Goal: Information Seeking & Learning: Learn about a topic

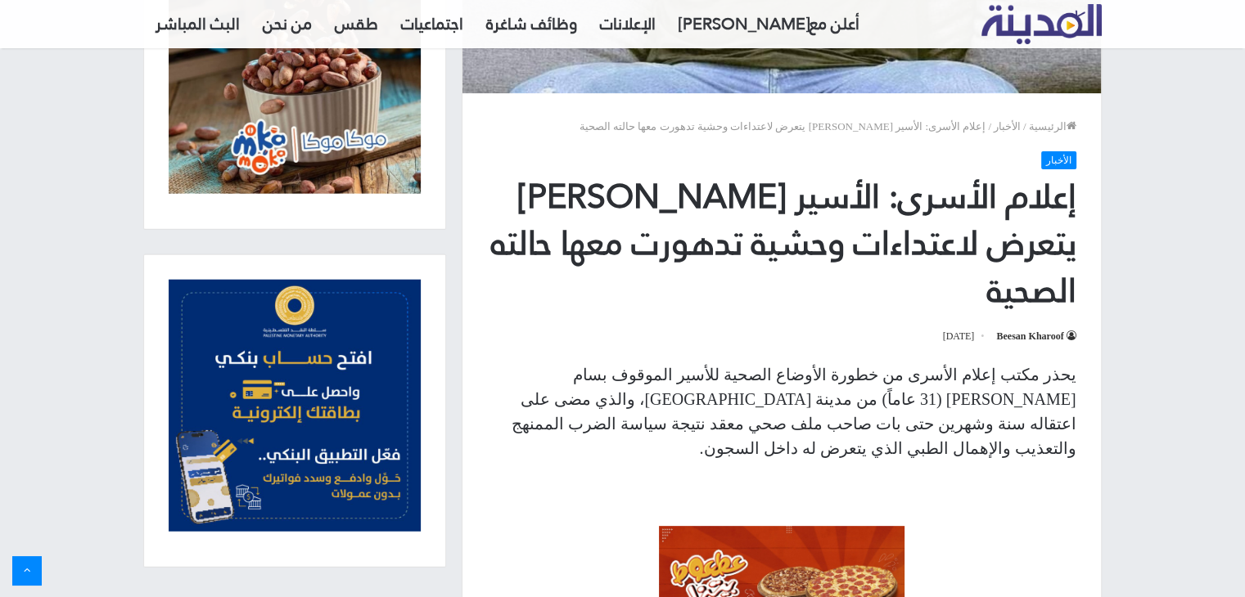
scroll to position [573, 0]
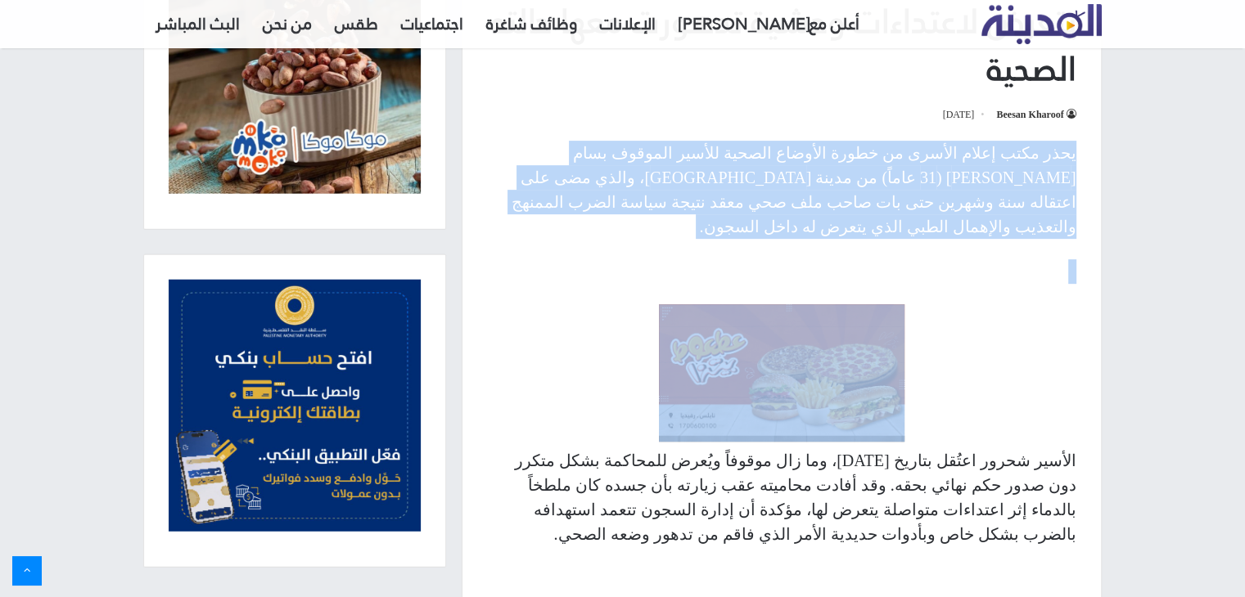
drag, startPoint x: 1073, startPoint y: 173, endPoint x: 1045, endPoint y: 220, distance: 55.4
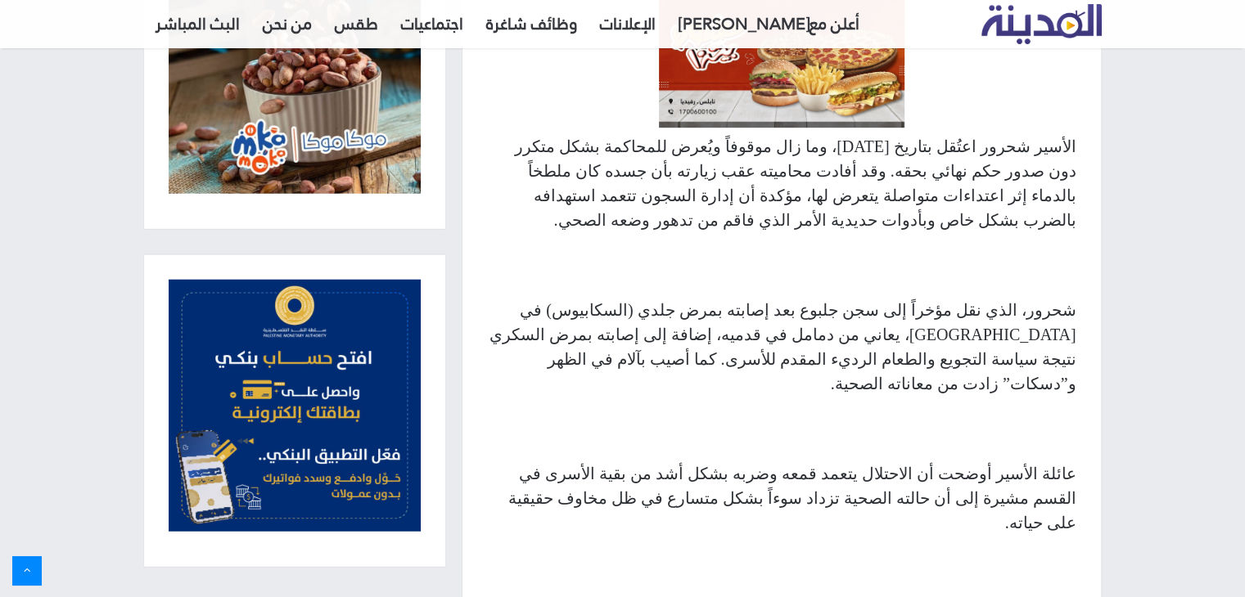
click at [1046, 224] on div "يحذر مكتب إعلام الأسرى من خطورة الأوضاع الصحية للأسير الموقوف بسام [PERSON_NAME…" at bounding box center [781, 300] width 638 height 946
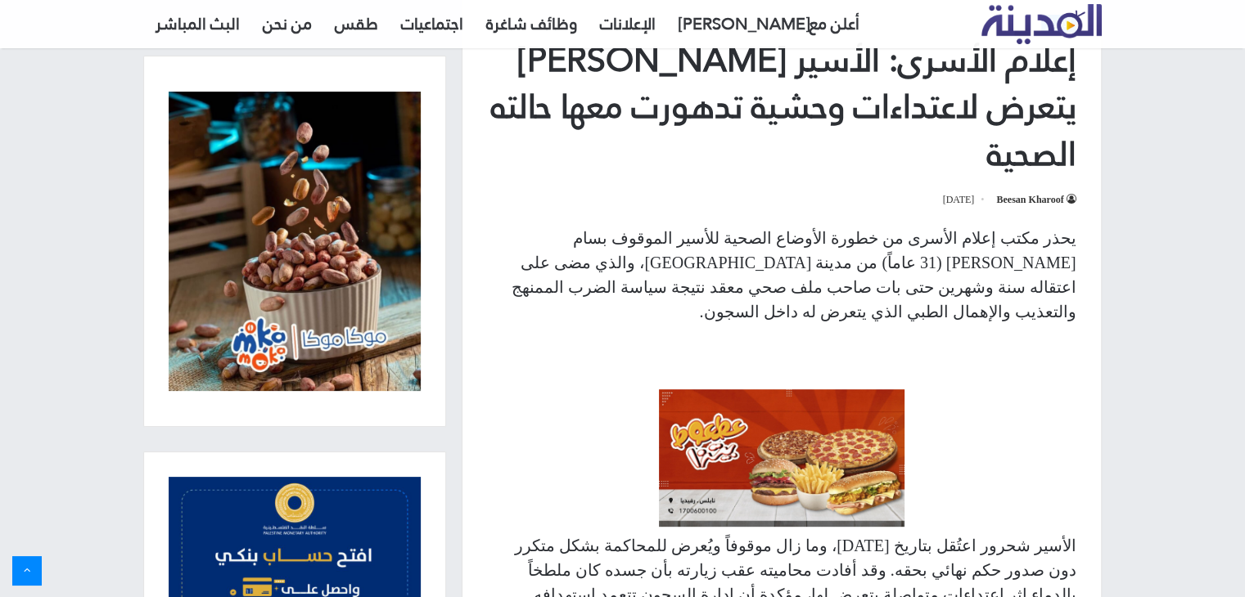
scroll to position [491, 0]
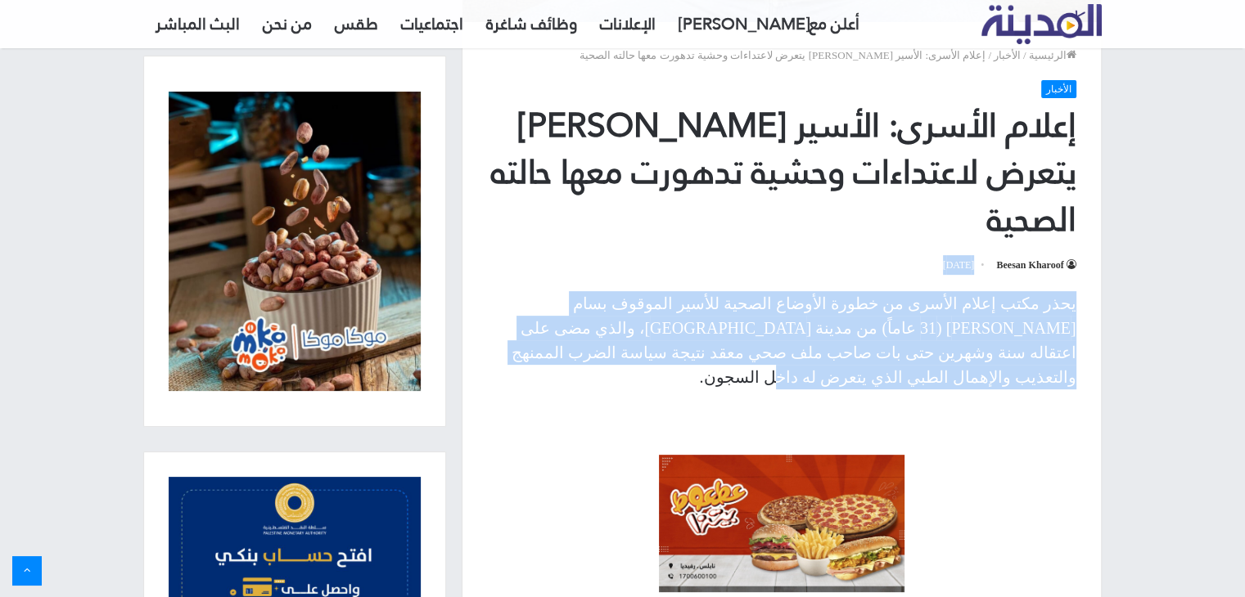
drag, startPoint x: 722, startPoint y: 309, endPoint x: 1074, endPoint y: 239, distance: 358.8
click at [1074, 239] on article "الرئيسية / الأخبار / إعلام الأسرى: الأسير [PERSON_NAME] يتعرض لاعتداءات وحشية ت…" at bounding box center [781, 471] width 640 height 1668
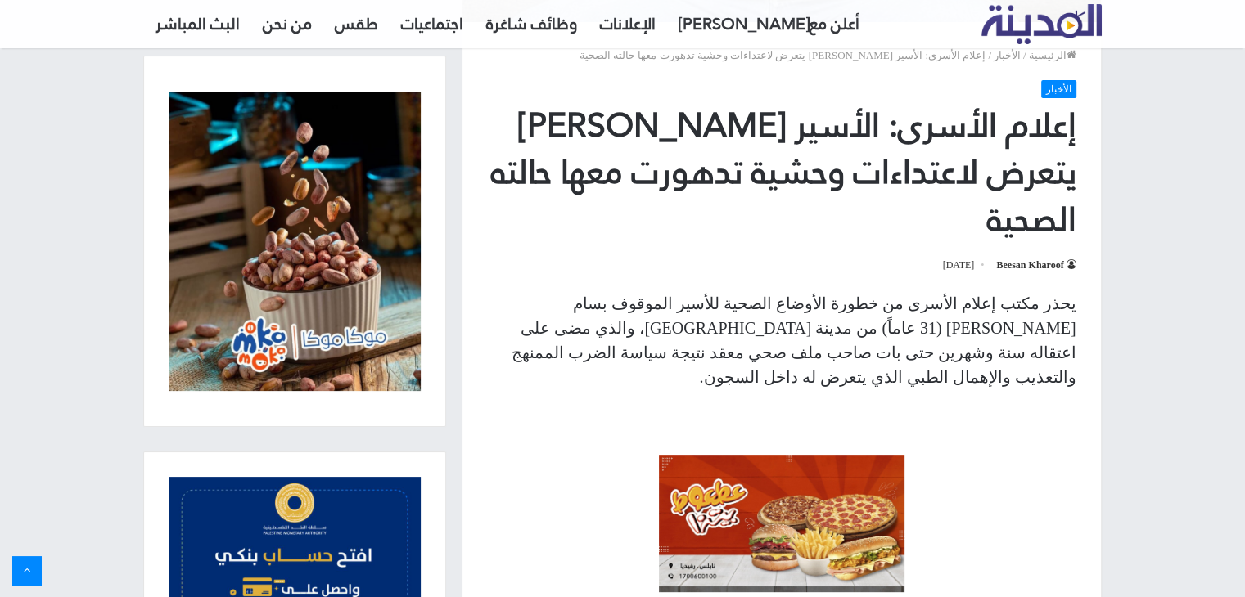
click at [1022, 306] on p "يحذر مكتب إعلام الأسرى من خطورة الأوضاع الصحية للأسير الموقوف بسام [PERSON_NAME…" at bounding box center [781, 340] width 589 height 98
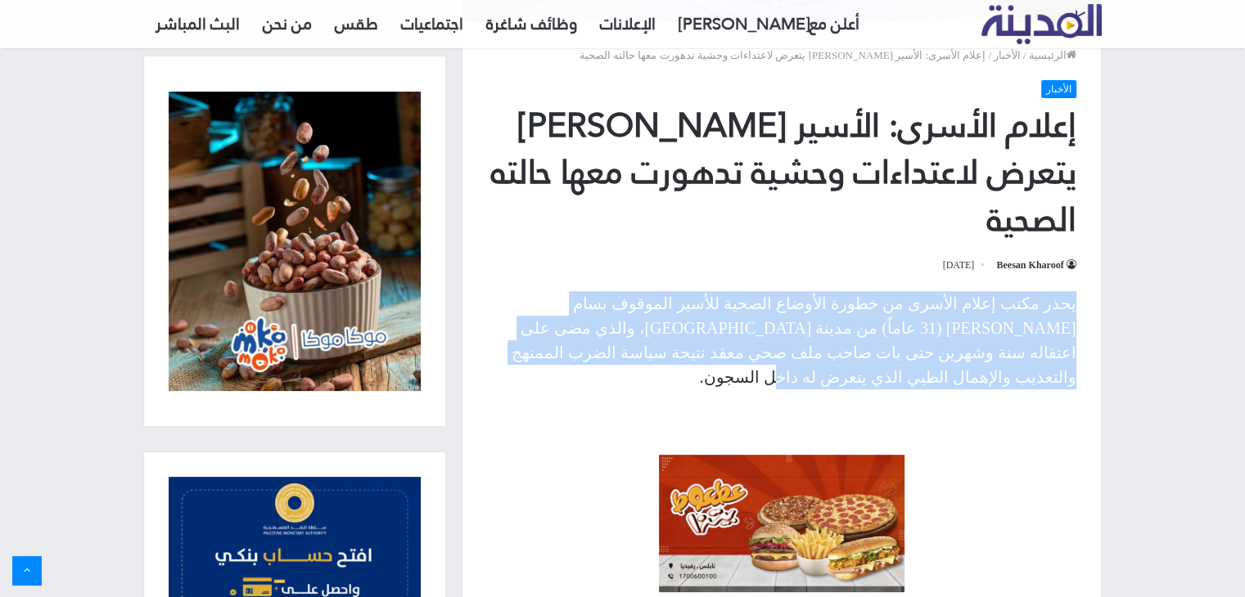
drag, startPoint x: 726, startPoint y: 315, endPoint x: 1092, endPoint y: 252, distance: 371.9
copy p "يحذر مكتب إعلام الأسرى من خطورة الأوضاع الصحية للأسير الموقوف بسام [PERSON_NAME…"
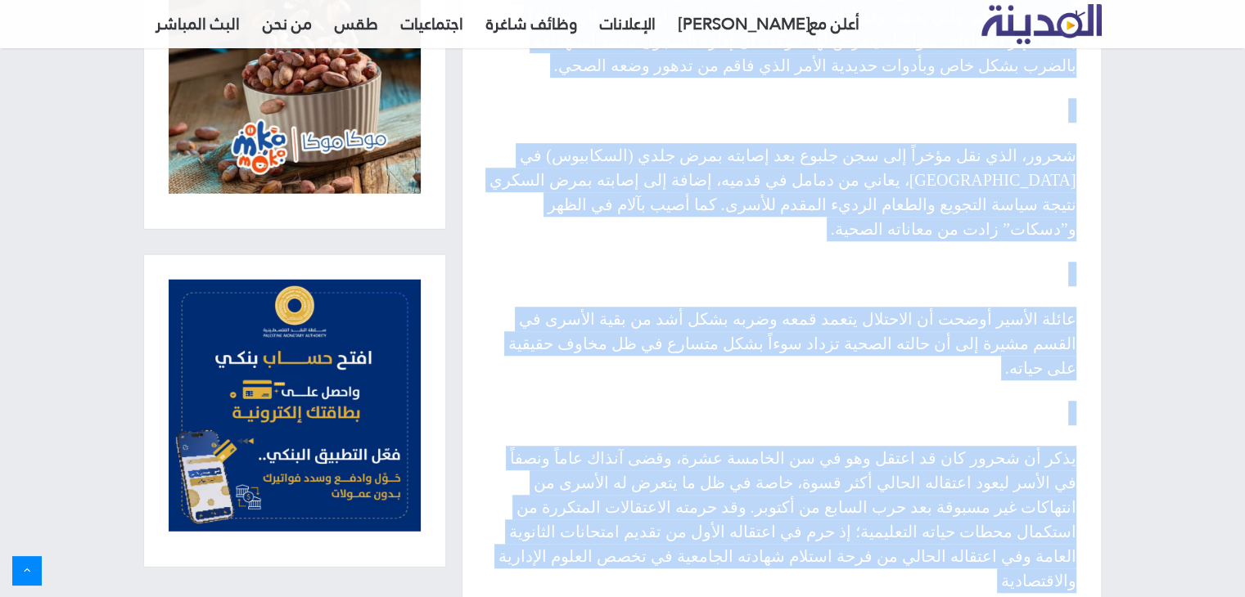
scroll to position [1227, 0]
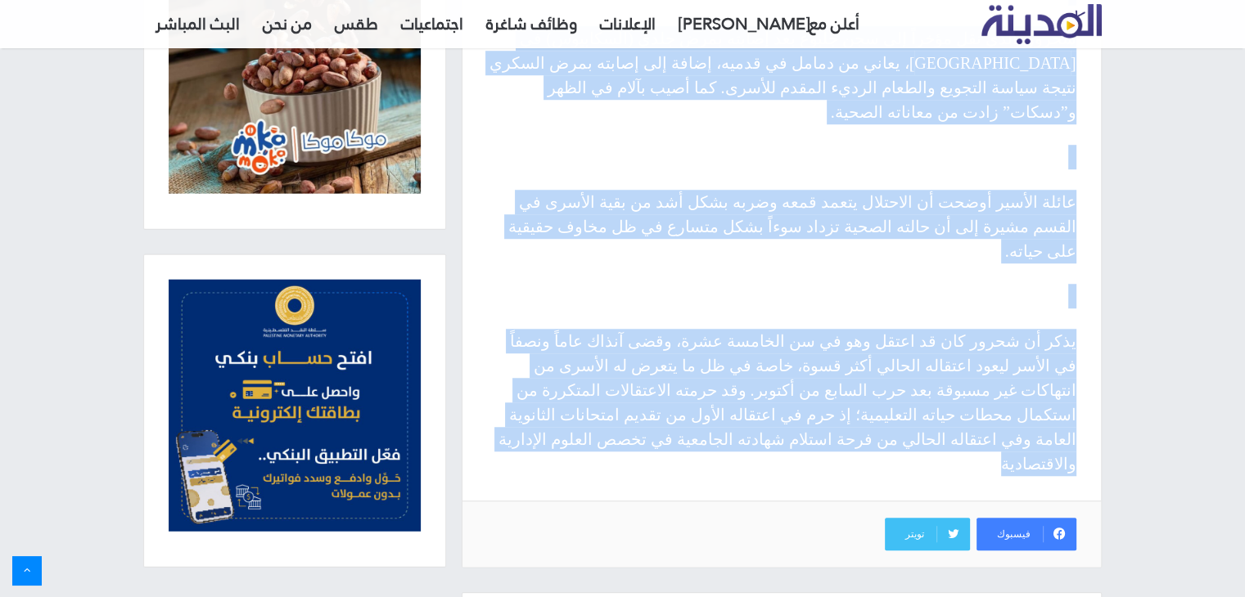
drag, startPoint x: 1073, startPoint y: 286, endPoint x: 466, endPoint y: 290, distance: 606.3
click at [466, 290] on div "يحذر مكتب إعلام الأسرى من خطورة الأوضاع الصحية للأسير الموقوف بسام [PERSON_NAME…" at bounding box center [781, 28] width 638 height 946
copy div "lorem ipsum dolُsi ametco 93/1/5979، adi eli seddoeً teُinc utlabore etdo magna…"
